Goal: Task Accomplishment & Management: Manage account settings

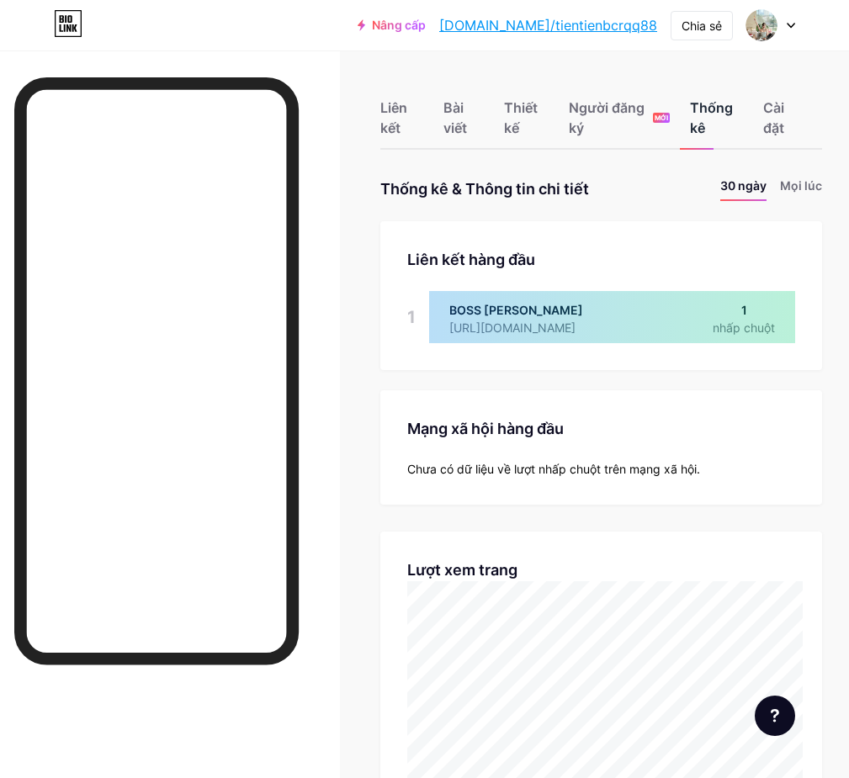
scroll to position [778, 849]
click at [711, 113] on font "Thống kê" at bounding box center [711, 117] width 43 height 37
click at [754, 180] on font "30 ngày" at bounding box center [743, 185] width 46 height 14
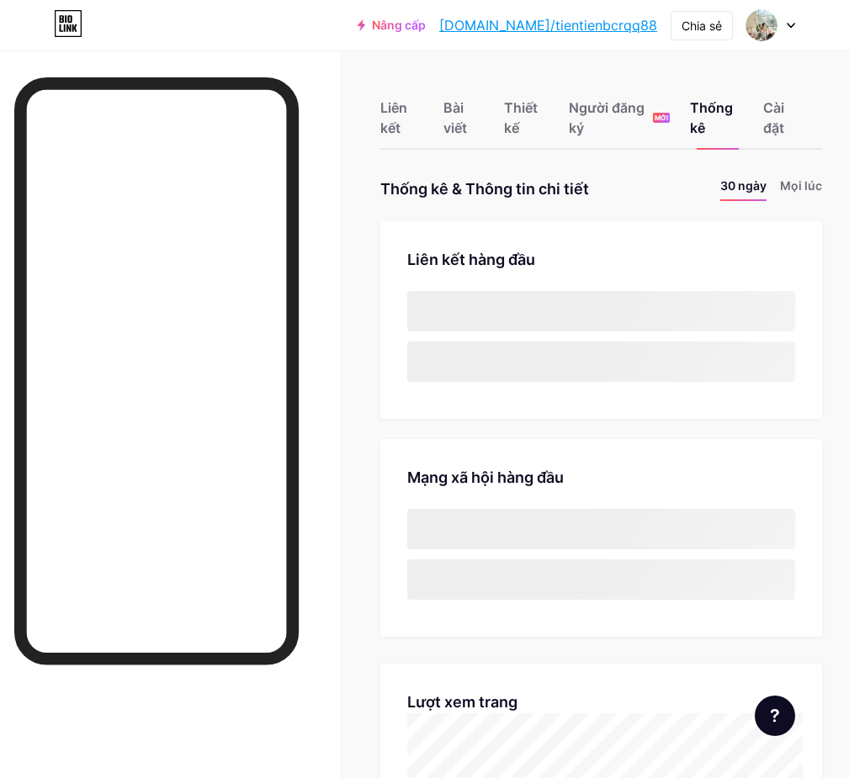
click at [394, 110] on font "Liên kết" at bounding box center [393, 117] width 27 height 37
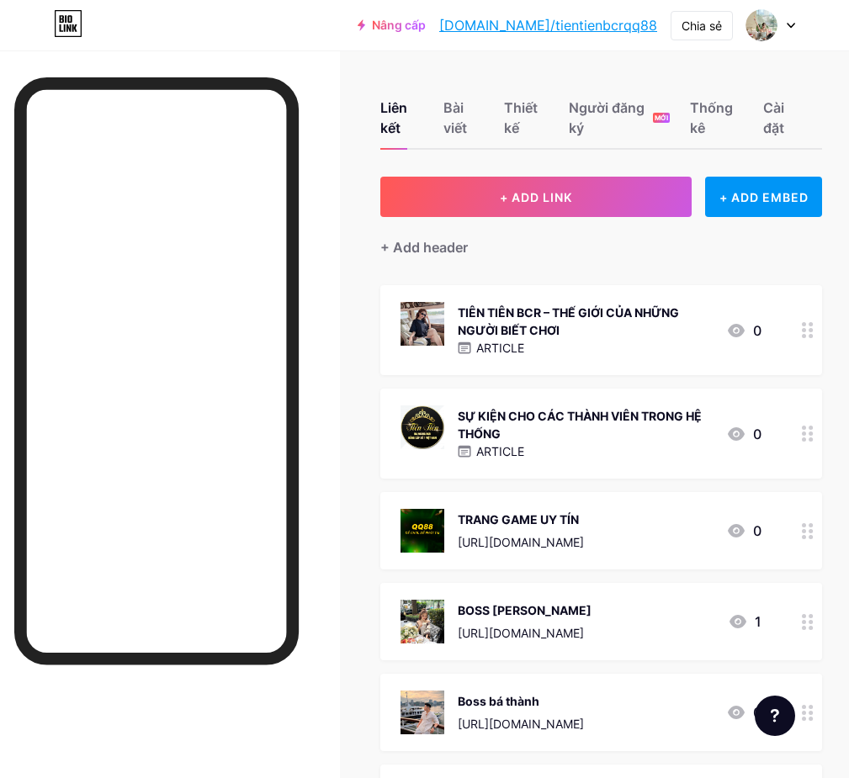
click at [447, 127] on div "Liên kết Bài viết Thiết kế Người đăng ký MỚI Thống kê Cài đặt" at bounding box center [601, 110] width 442 height 79
click at [467, 121] on font "Bài viết" at bounding box center [455, 117] width 24 height 37
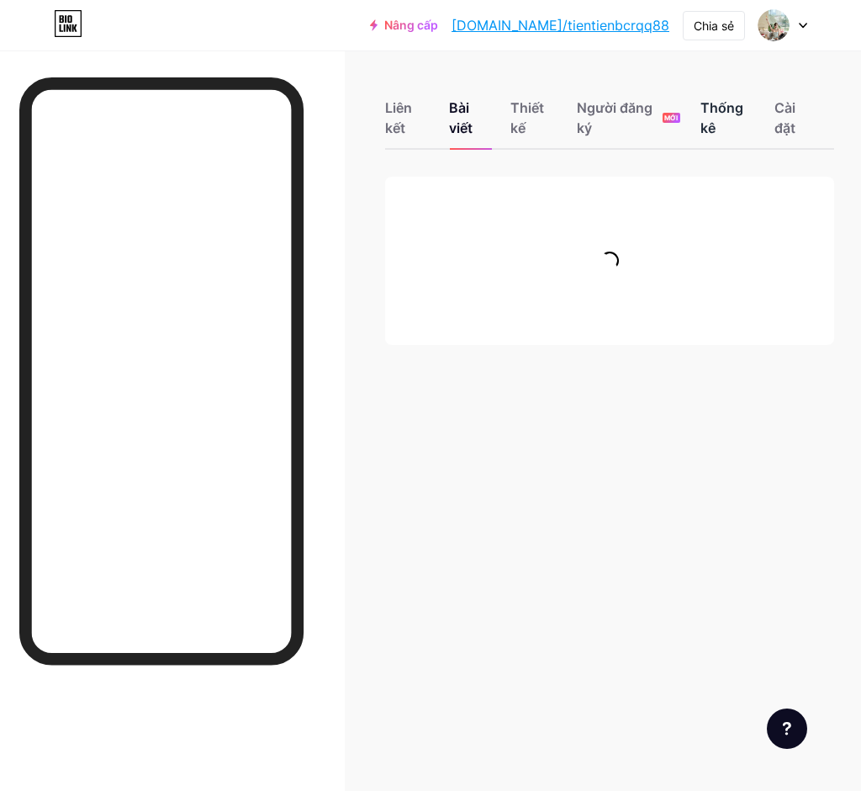
click at [720, 114] on font "Thống kê" at bounding box center [722, 117] width 43 height 37
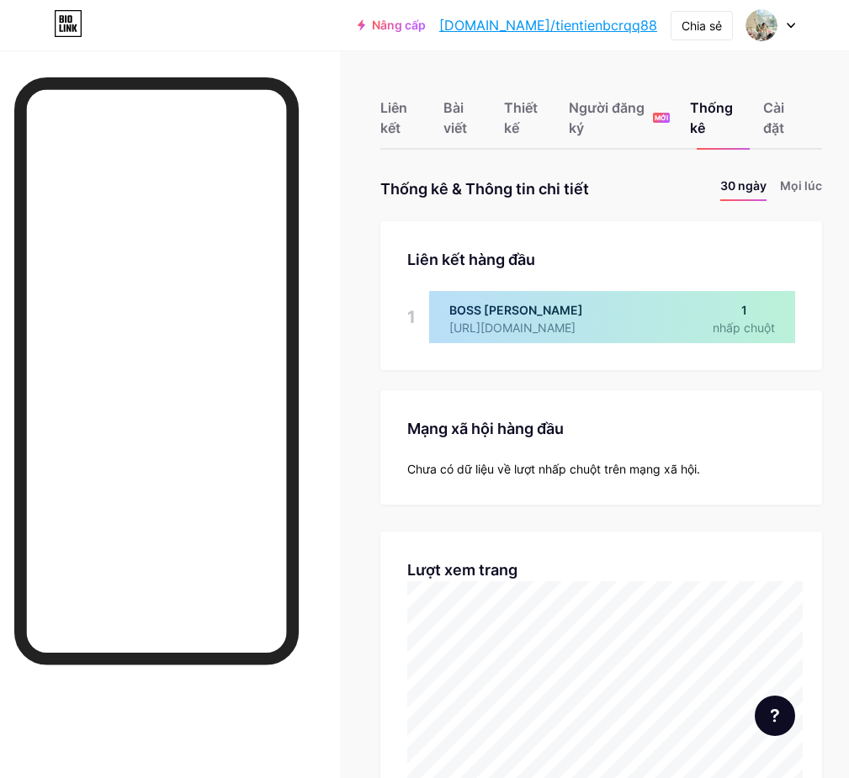
click at [440, 124] on div "Liên kết Bài viết Thiết kế Người đăng ký MỚI Thống kê Cài đặt" at bounding box center [601, 110] width 442 height 79
click at [462, 102] on font "Bài viết" at bounding box center [455, 117] width 24 height 37
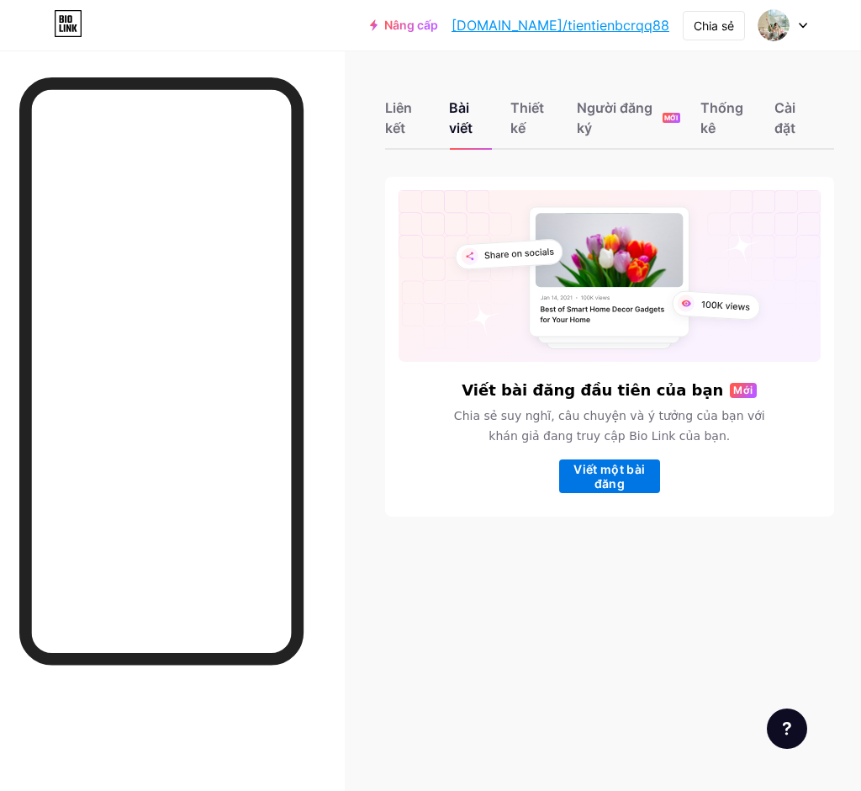
click at [627, 479] on font "Viết một bài đăng" at bounding box center [609, 476] width 101 height 29
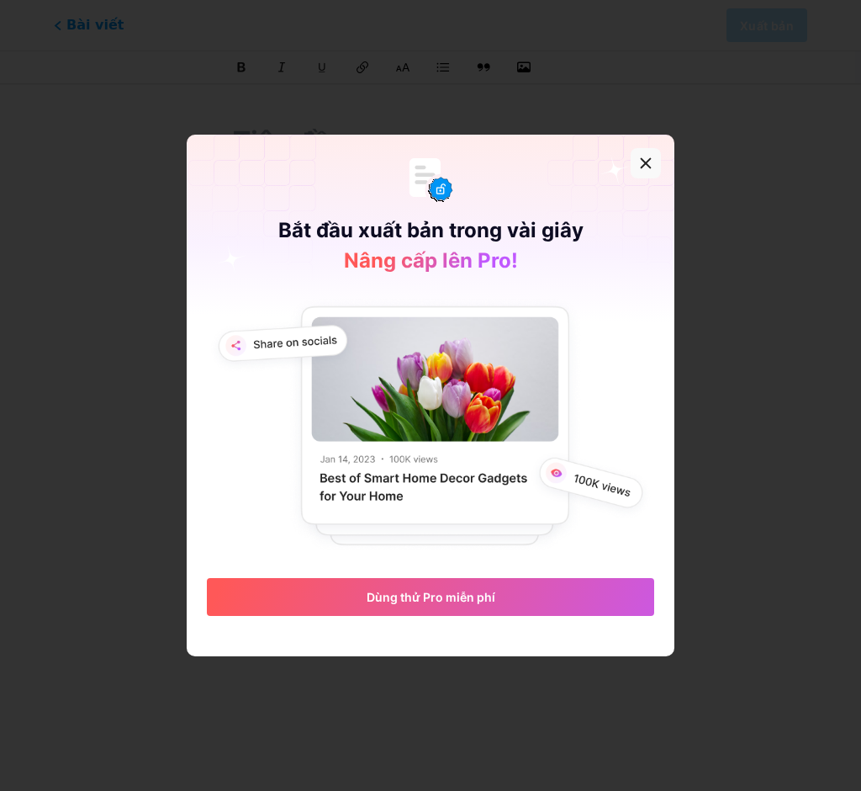
click at [642, 165] on icon at bounding box center [646, 163] width 9 height 9
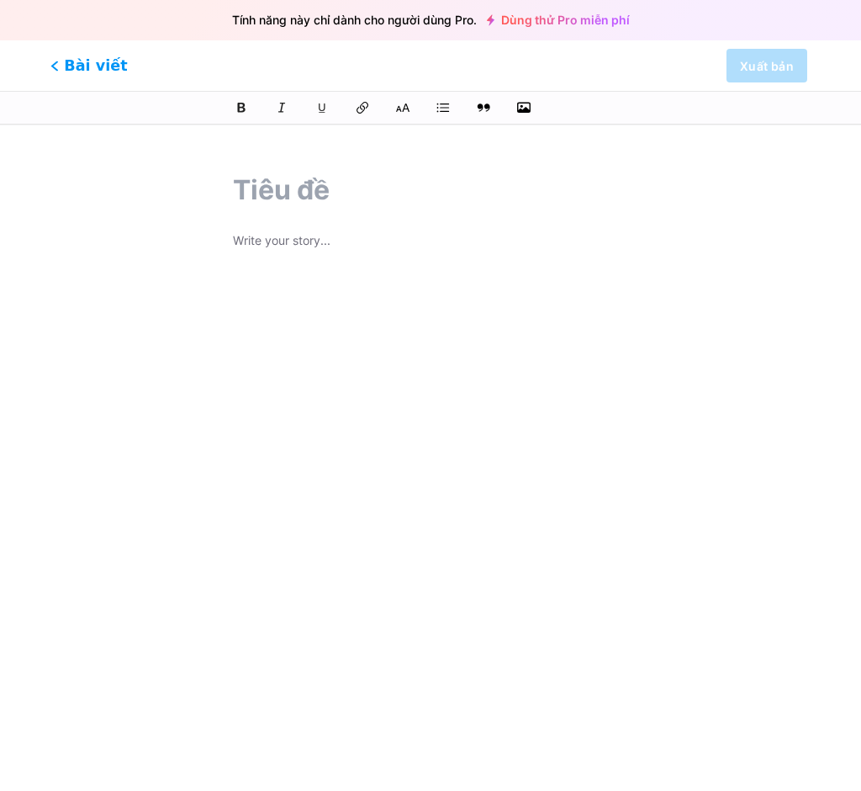
click at [78, 63] on font "Bài viết" at bounding box center [95, 65] width 63 height 18
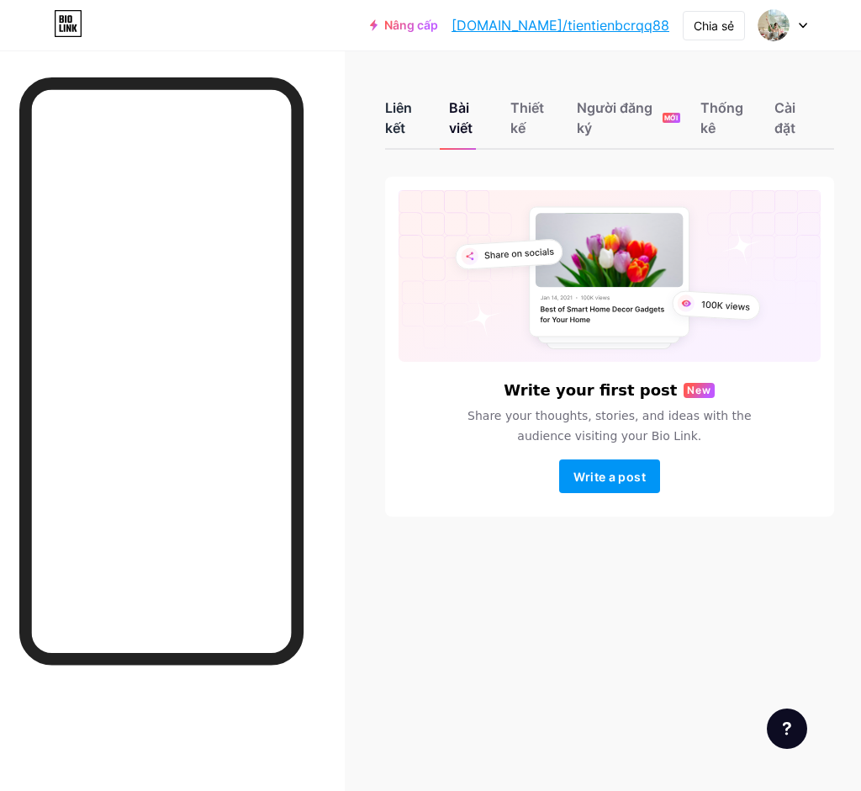
click at [398, 119] on font "Liên kết" at bounding box center [398, 117] width 27 height 37
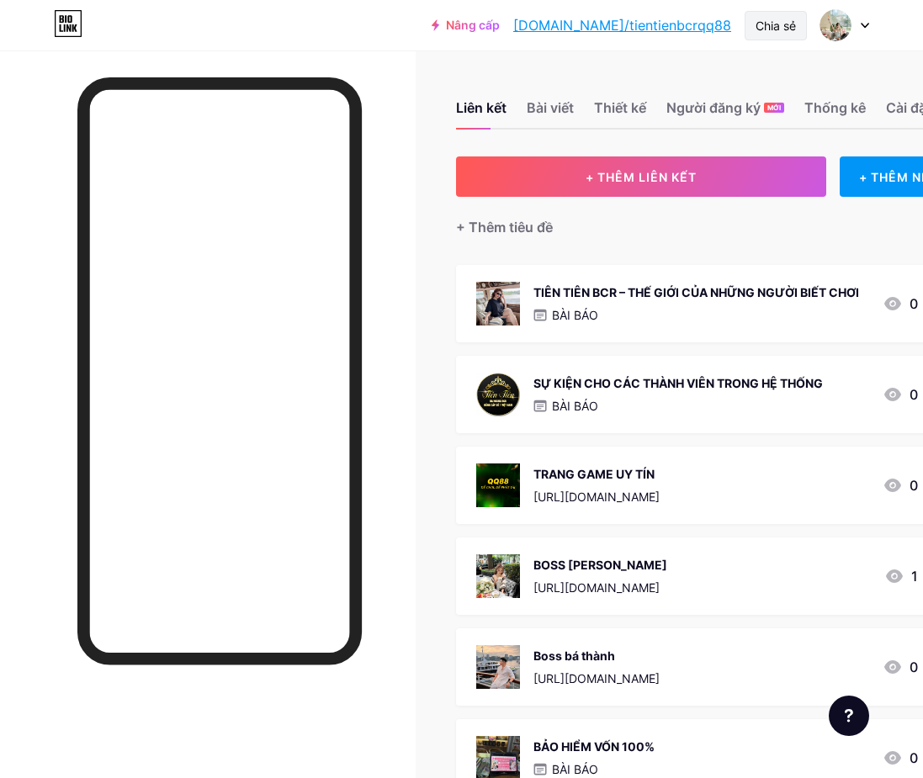
click at [767, 19] on font "Chia sẻ" at bounding box center [775, 26] width 40 height 14
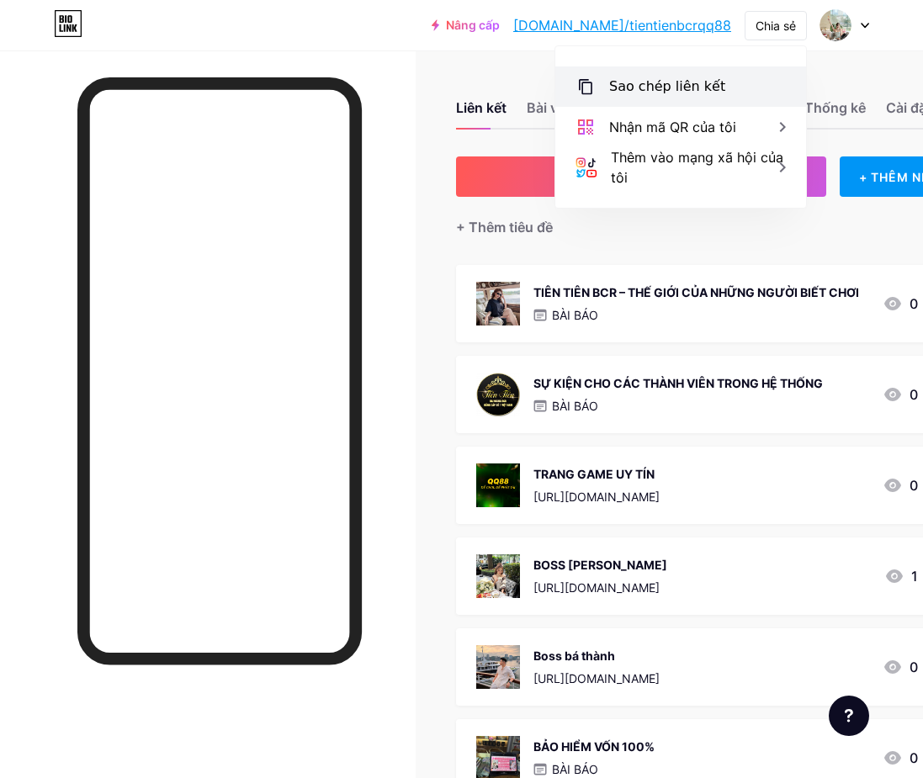
click at [680, 95] on div "Sao chép liên kết" at bounding box center [667, 87] width 116 height 20
